Goal: Task Accomplishment & Management: Use online tool/utility

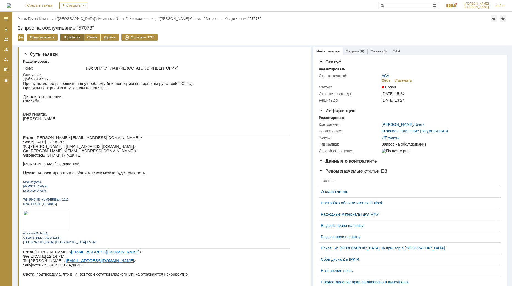
click at [67, 34] on div "В работу" at bounding box center [71, 37] width 23 height 7
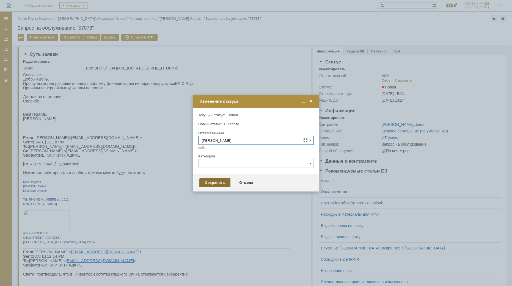
click at [212, 181] on div "Сохранить" at bounding box center [214, 182] width 31 height 9
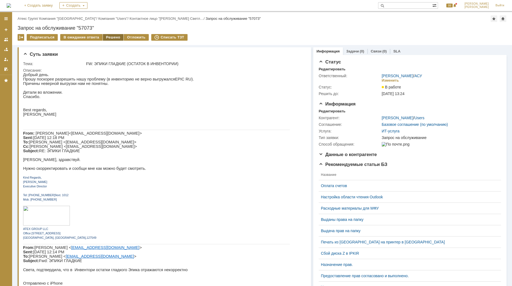
click at [108, 39] on div "Решено" at bounding box center [113, 37] width 21 height 7
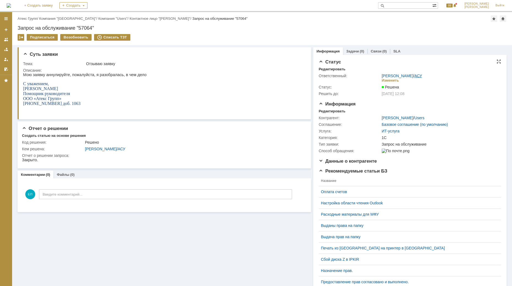
click at [417, 75] on link "АСУ" at bounding box center [418, 76] width 8 height 4
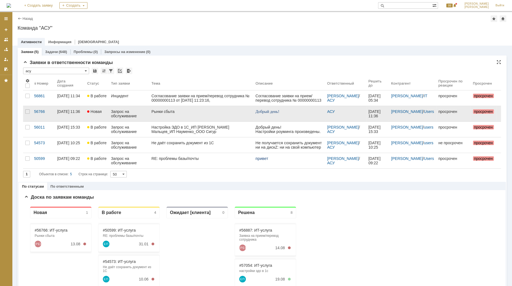
click at [161, 115] on link "Рынки сбыта" at bounding box center [201, 113] width 104 height 15
